Goal: Information Seeking & Learning: Check status

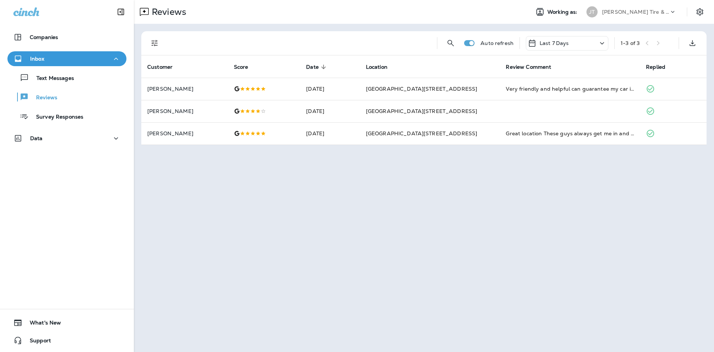
click at [109, 78] on div "Text Messages" at bounding box center [66, 77] width 113 height 11
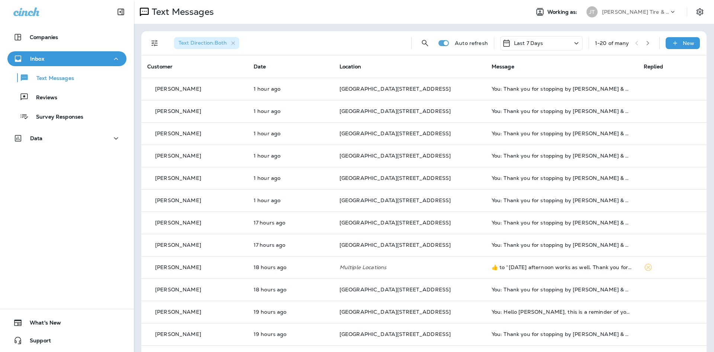
click at [50, 89] on div "Text Messages Reviews Survey Responses" at bounding box center [66, 95] width 119 height 58
click at [94, 101] on div "Reviews" at bounding box center [66, 96] width 113 height 11
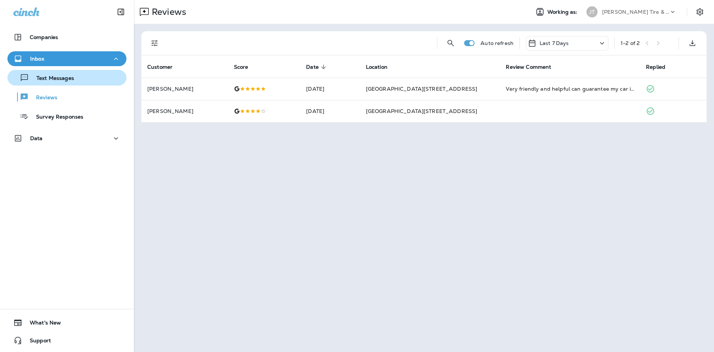
click at [99, 84] on button "Text Messages" at bounding box center [66, 78] width 119 height 16
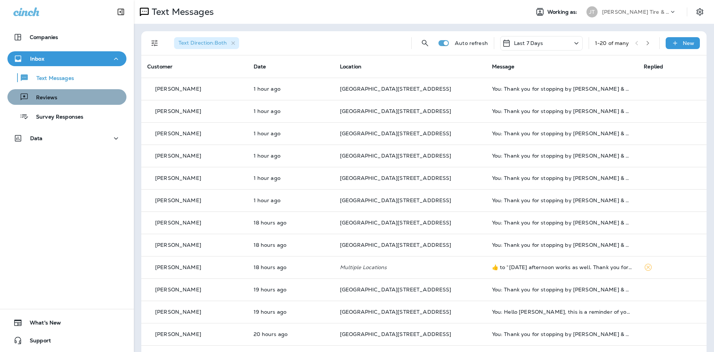
click at [81, 101] on div "Reviews" at bounding box center [66, 96] width 113 height 11
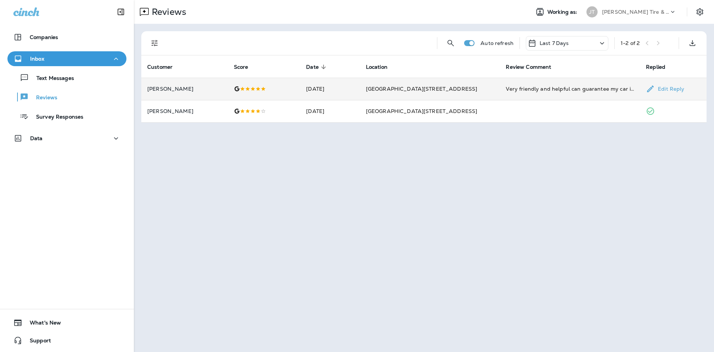
click at [567, 83] on td "Very friendly and helpful can guarantee my car is in good hands. Thank you [PER…" at bounding box center [570, 89] width 140 height 22
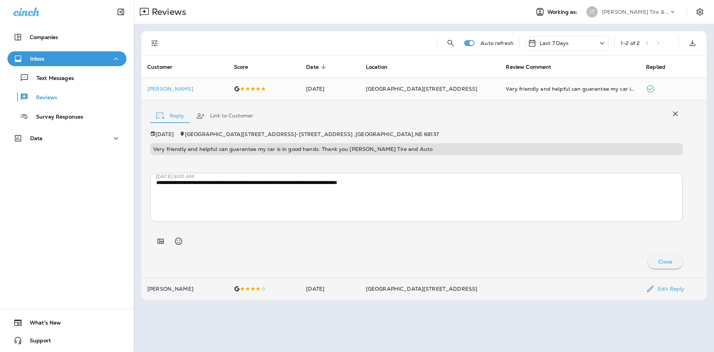
click at [460, 300] on td "[GEOGRAPHIC_DATA][STREET_ADDRESS]" at bounding box center [430, 289] width 140 height 22
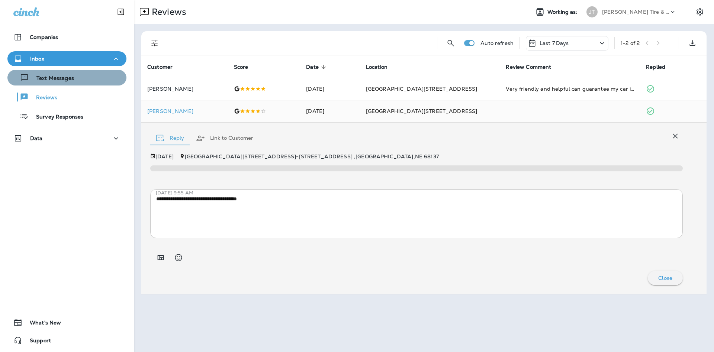
click at [74, 78] on p "Text Messages" at bounding box center [51, 78] width 45 height 7
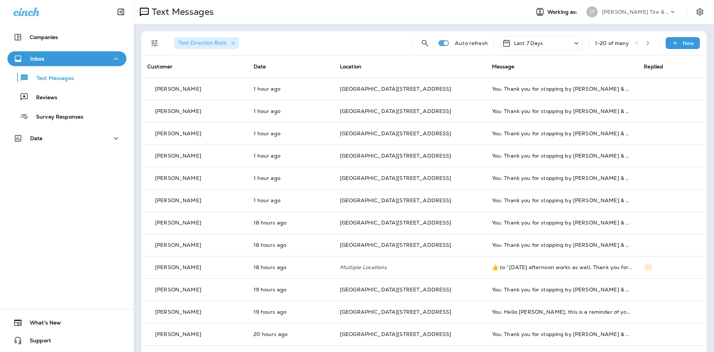
click at [577, 45] on icon at bounding box center [576, 43] width 9 height 9
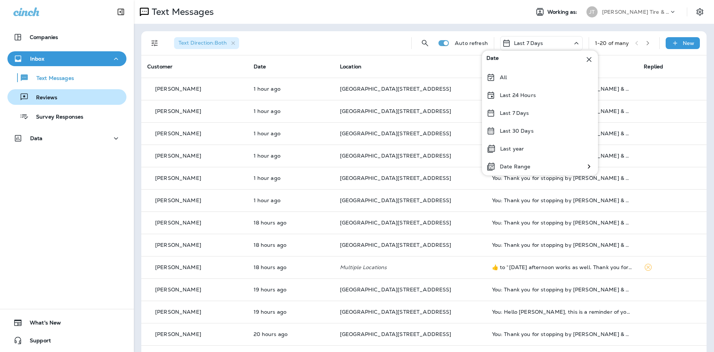
click at [67, 104] on button "Reviews" at bounding box center [66, 97] width 119 height 16
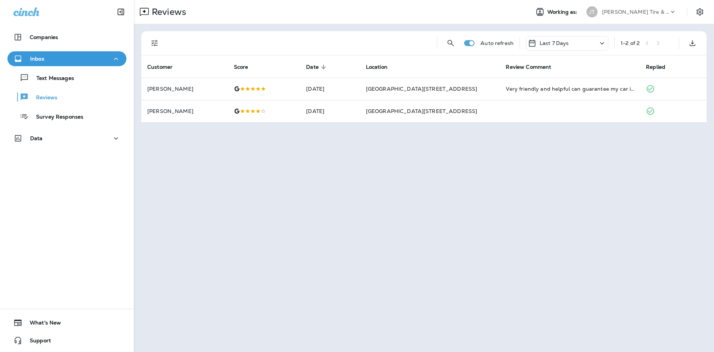
click at [609, 44] on div "Auto refresh Last 7 Days 1 - 2 of 2" at bounding box center [425, 43] width 556 height 24
click at [601, 45] on icon at bounding box center [602, 43] width 9 height 9
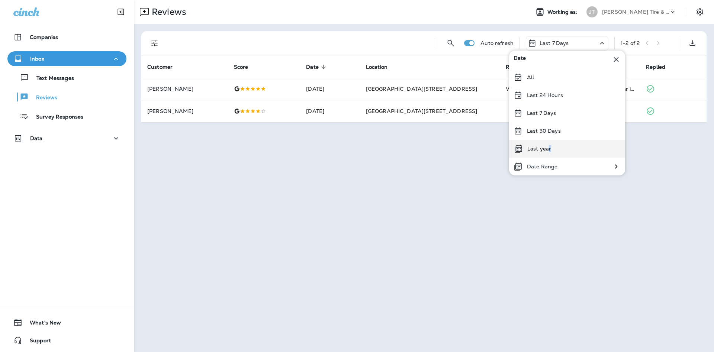
drag, startPoint x: 545, startPoint y: 167, endPoint x: 549, endPoint y: 154, distance: 13.8
click at [549, 154] on div "Date All Last 24 Hours Last 7 Days Last 30 Days Last year Date Range" at bounding box center [567, 113] width 116 height 125
click at [549, 151] on p "Last year" at bounding box center [539, 149] width 24 height 6
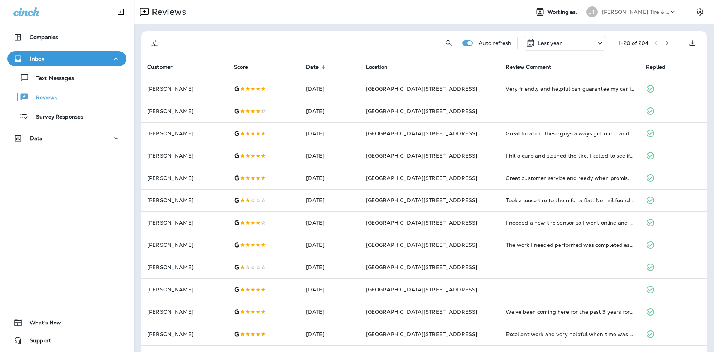
click at [668, 46] on button "button" at bounding box center [667, 43] width 11 height 11
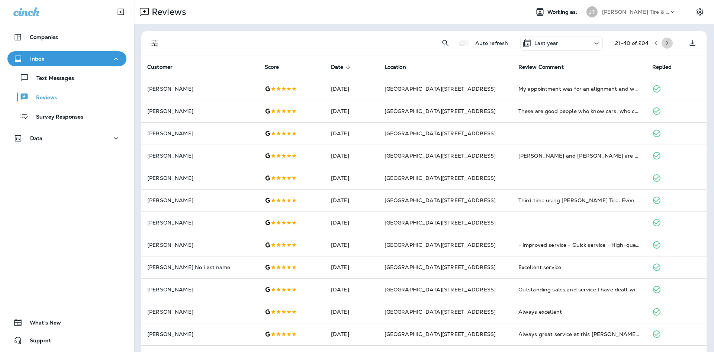
click at [669, 44] on icon "button" at bounding box center [667, 43] width 5 height 5
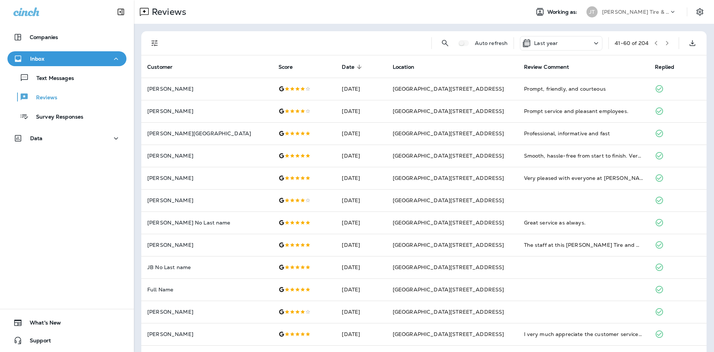
click at [670, 42] on button "button" at bounding box center [667, 43] width 11 height 11
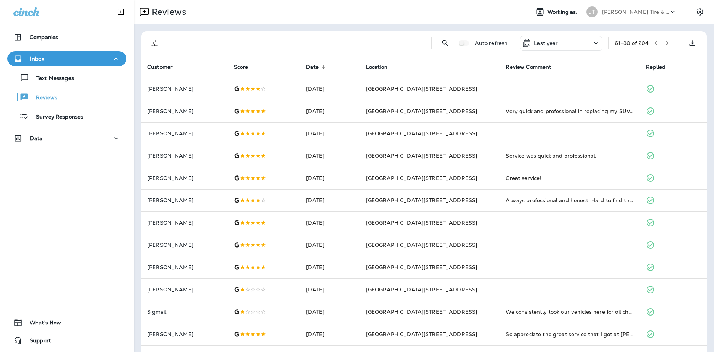
click at [670, 43] on button "button" at bounding box center [667, 43] width 11 height 11
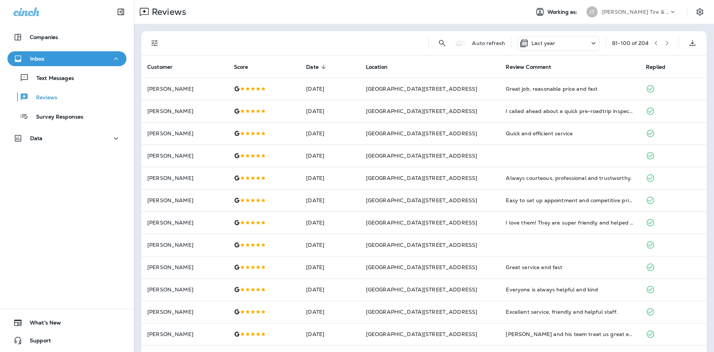
click at [670, 43] on button "button" at bounding box center [667, 43] width 11 height 11
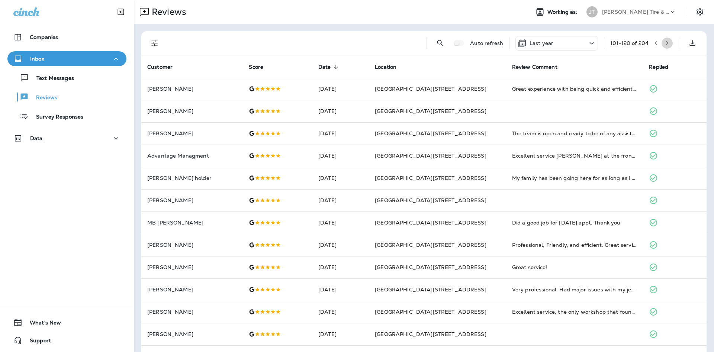
click at [670, 43] on button "button" at bounding box center [667, 43] width 11 height 11
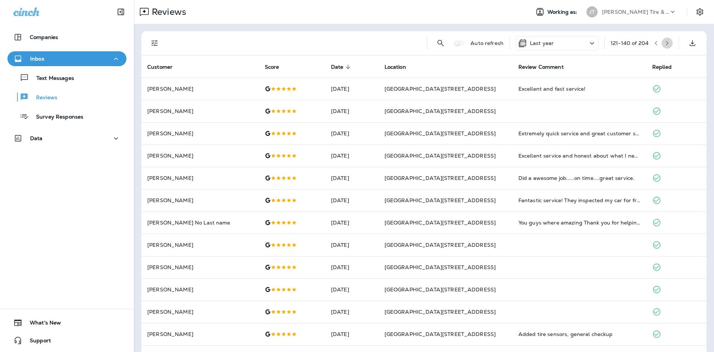
click at [669, 45] on icon "button" at bounding box center [667, 43] width 5 height 5
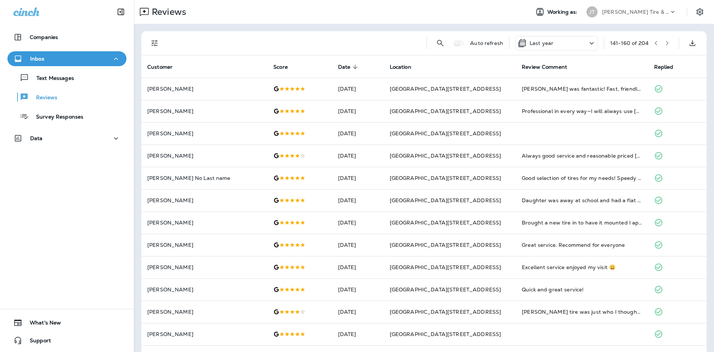
click at [654, 45] on icon "button" at bounding box center [655, 43] width 5 height 5
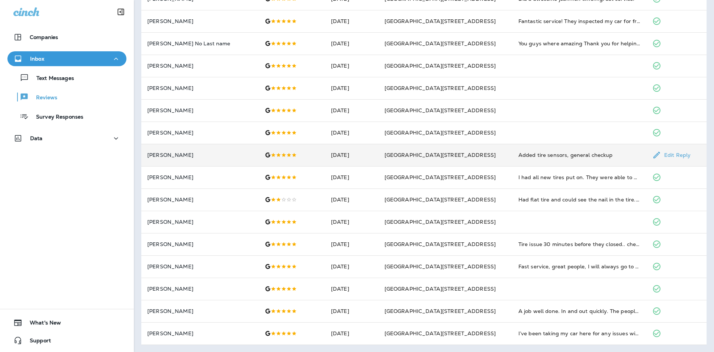
scroll to position [139, 0]
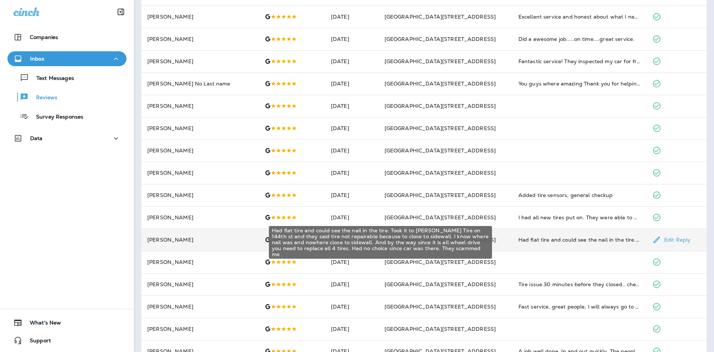
click at [563, 240] on div "Had flat tire and could see the nail in the tire. Took it to [PERSON_NAME] Tire…" at bounding box center [579, 239] width 122 height 7
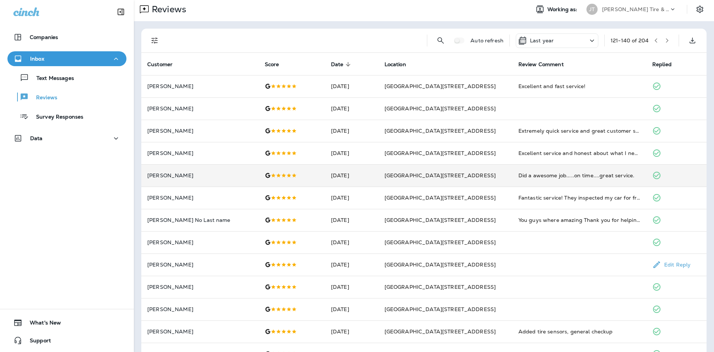
scroll to position [0, 0]
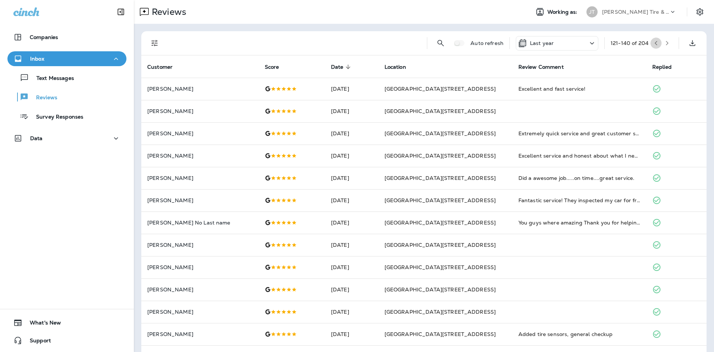
click at [656, 46] on button "button" at bounding box center [655, 43] width 11 height 11
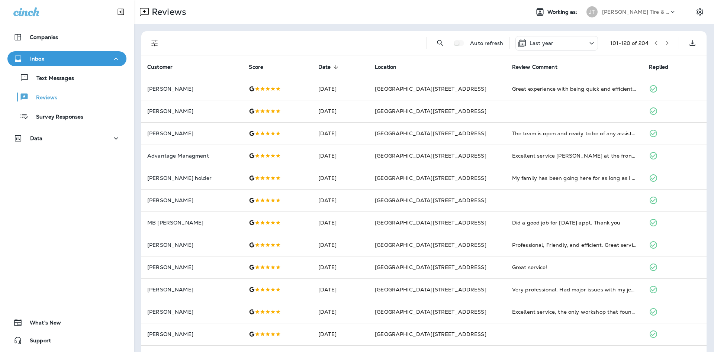
click at [666, 42] on icon "button" at bounding box center [667, 43] width 5 height 5
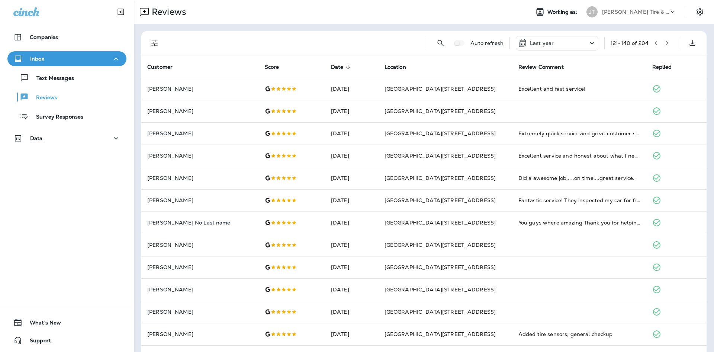
click at [572, 43] on div "Last year" at bounding box center [557, 43] width 83 height 15
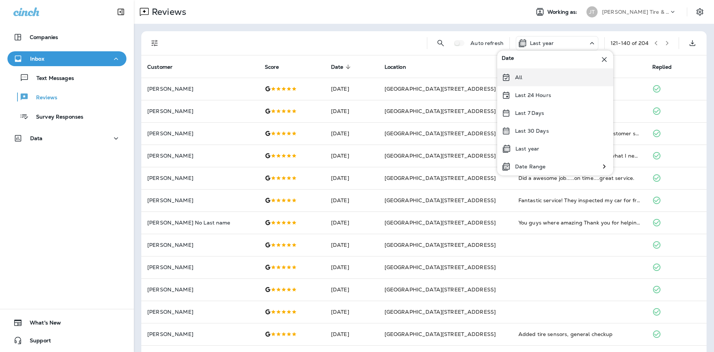
click at [554, 76] on div "All" at bounding box center [555, 77] width 116 height 18
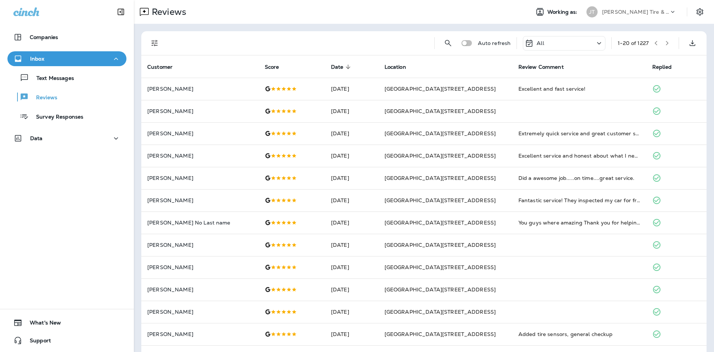
click at [597, 44] on icon at bounding box center [599, 43] width 9 height 9
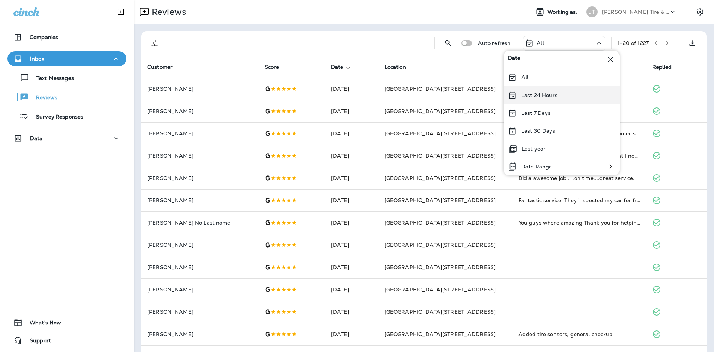
click at [578, 90] on div "Last 24 Hours" at bounding box center [562, 95] width 116 height 18
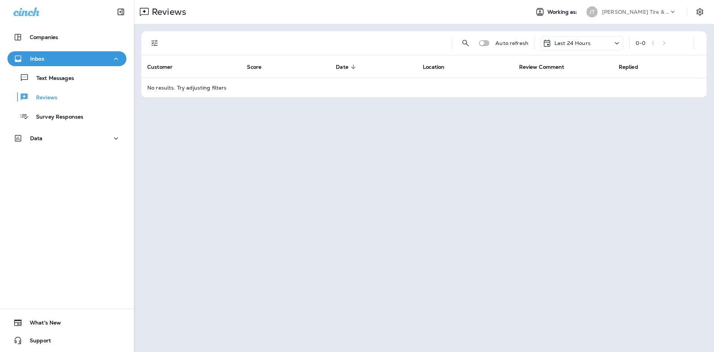
click at [610, 46] on div "Last 24 Hours" at bounding box center [582, 43] width 83 height 15
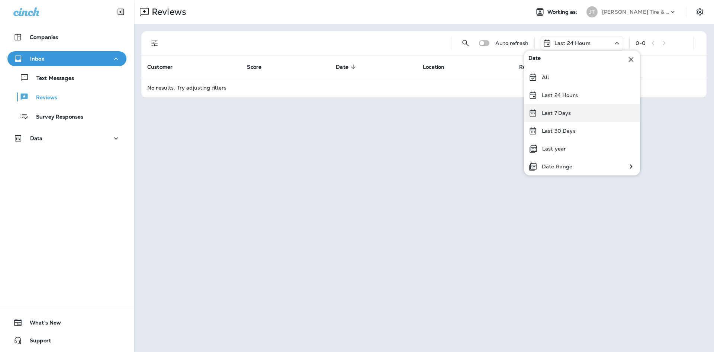
click at [578, 118] on div "Last 7 Days" at bounding box center [582, 113] width 116 height 18
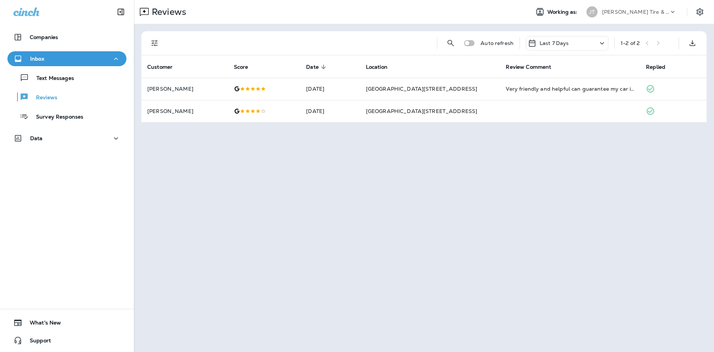
click at [91, 87] on div "Text Messages Reviews Survey Responses" at bounding box center [66, 95] width 119 height 58
click at [84, 83] on div "Text Messages" at bounding box center [66, 77] width 113 height 11
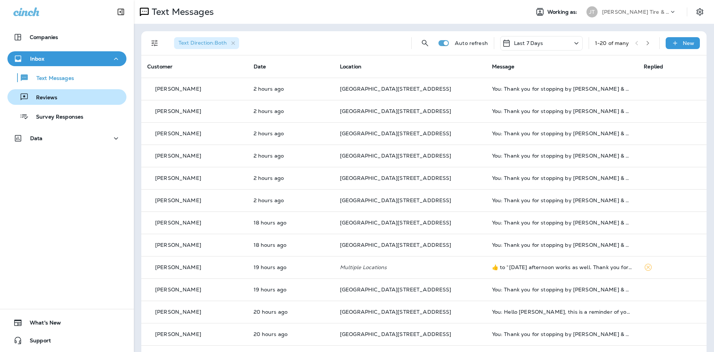
click at [91, 94] on div "Reviews" at bounding box center [66, 96] width 113 height 11
